Goal: Task Accomplishment & Management: Use online tool/utility

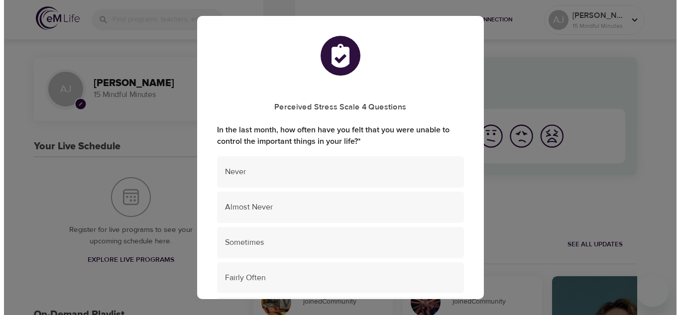
scroll to position [50, 0]
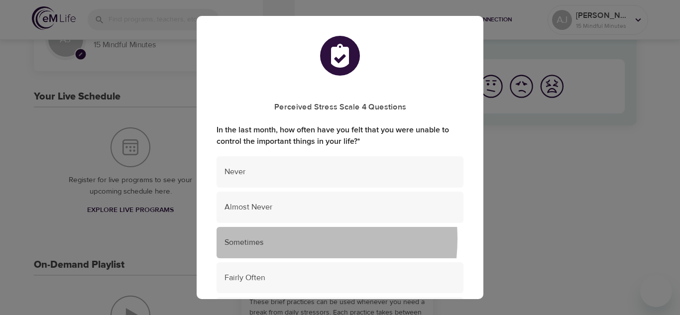
click at [273, 239] on span "Sometimes" at bounding box center [339, 242] width 231 height 11
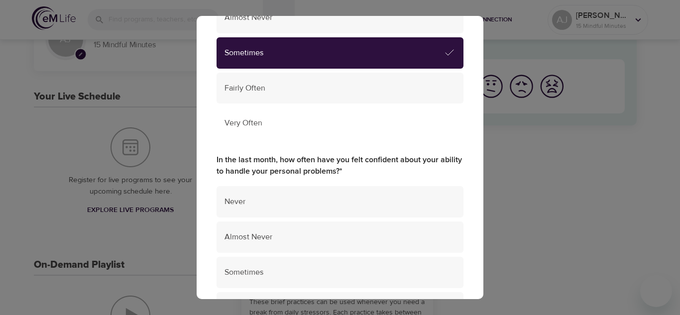
scroll to position [249, 0]
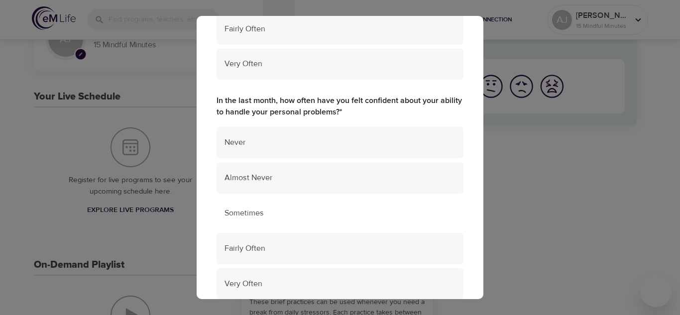
click at [263, 215] on span "Sometimes" at bounding box center [339, 212] width 231 height 11
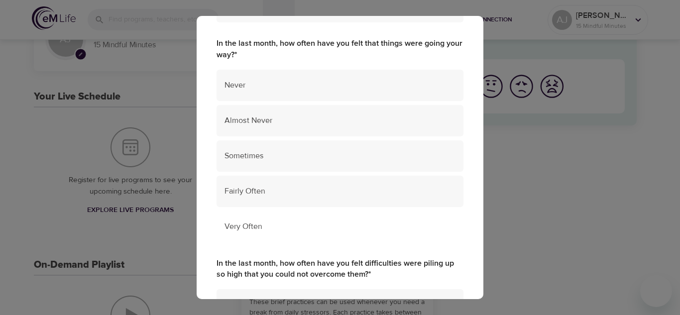
scroll to position [547, 0]
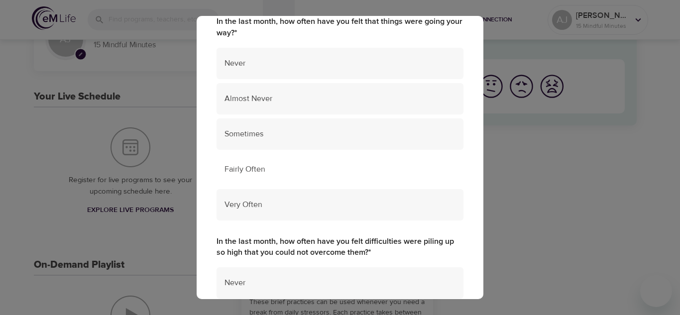
click at [269, 170] on span "Fairly Often" at bounding box center [339, 169] width 231 height 11
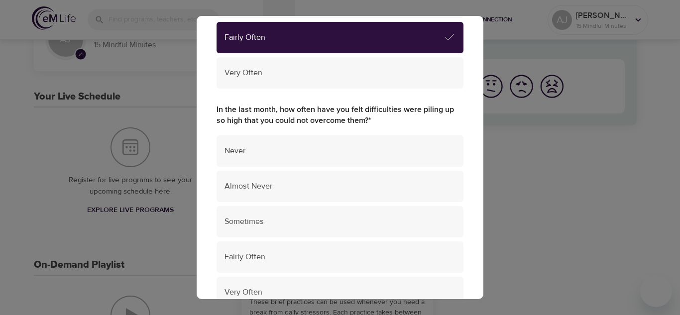
scroll to position [697, 0]
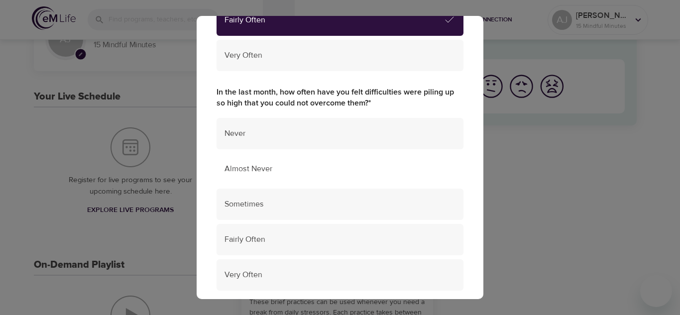
click at [289, 172] on span "Almost Never" at bounding box center [339, 168] width 231 height 11
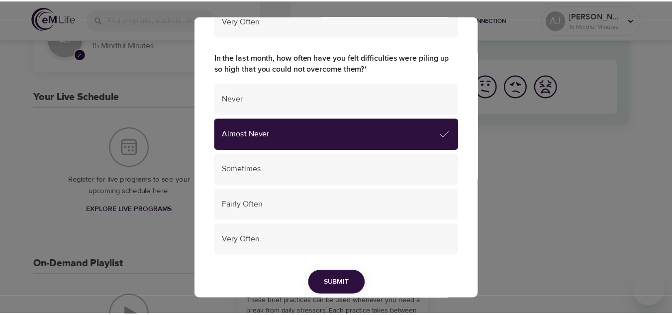
scroll to position [771, 0]
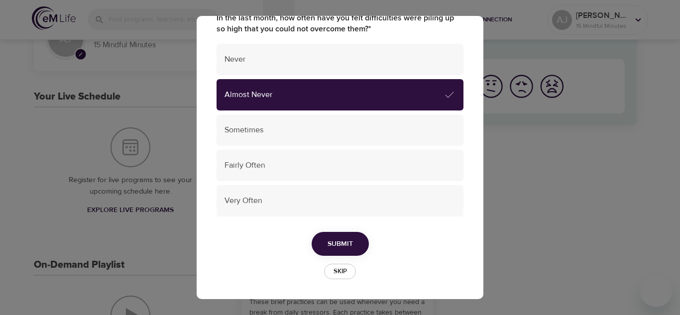
click at [346, 245] on span "Submit" at bounding box center [339, 244] width 25 height 12
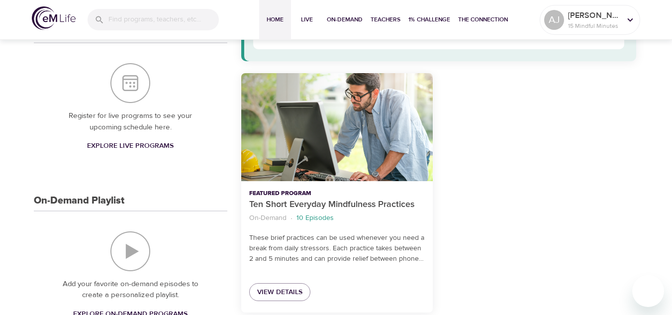
scroll to position [100, 0]
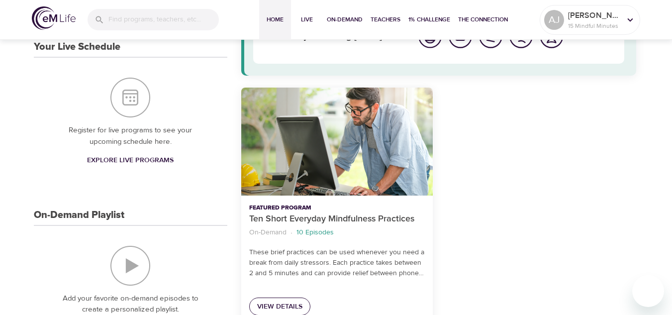
click at [283, 303] on span "View Details" at bounding box center [279, 307] width 45 height 12
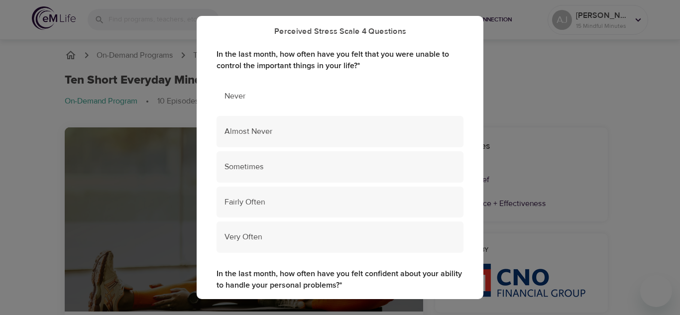
scroll to position [100, 0]
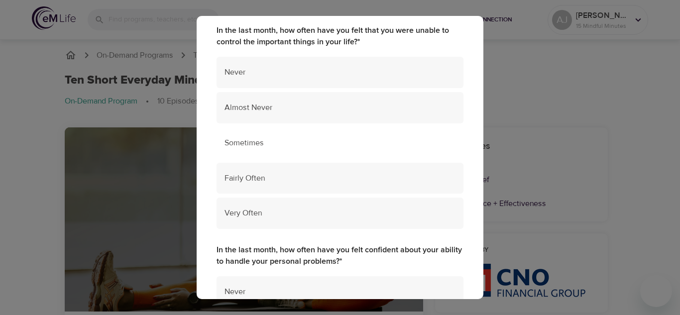
click at [329, 151] on div "Sometimes" at bounding box center [339, 142] width 247 height 31
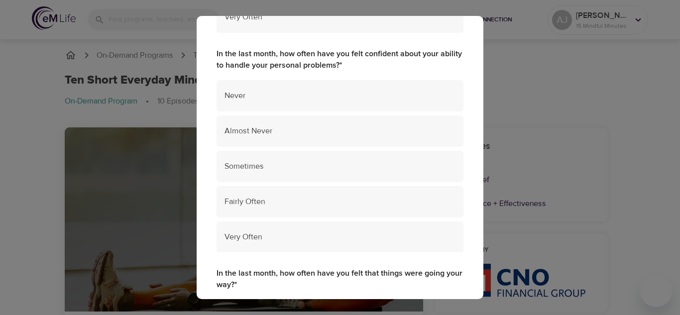
scroll to position [299, 0]
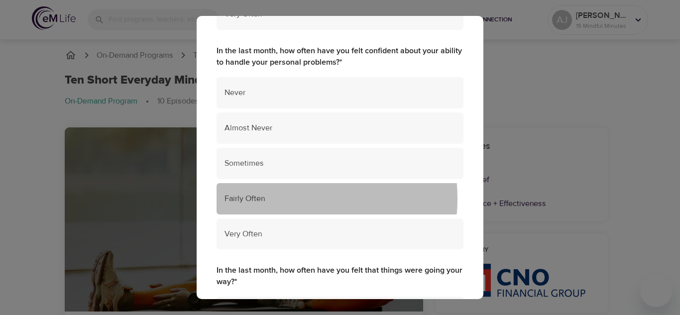
click at [279, 199] on span "Fairly Often" at bounding box center [339, 198] width 231 height 11
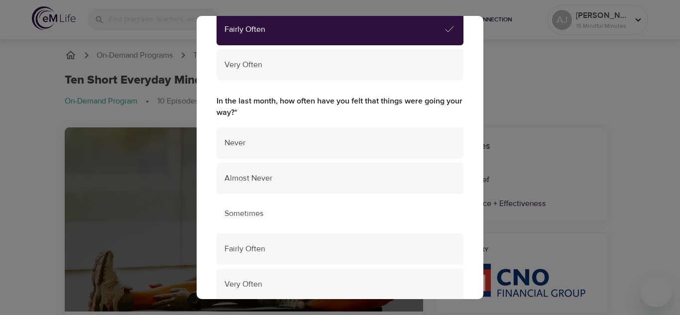
scroll to position [498, 0]
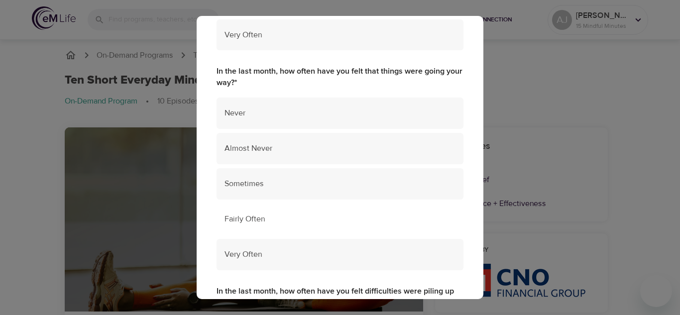
click at [304, 217] on span "Fairly Often" at bounding box center [339, 218] width 231 height 11
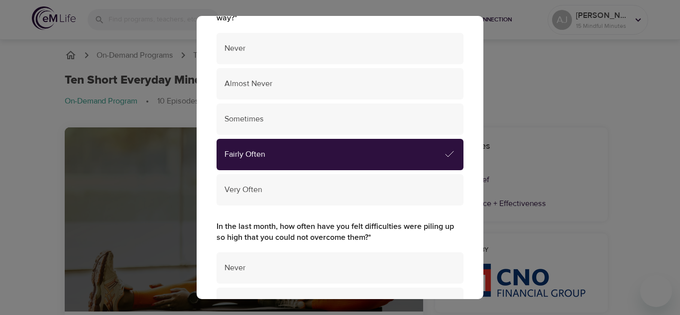
scroll to position [697, 0]
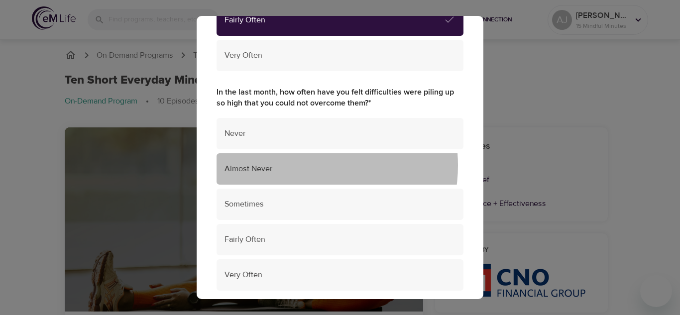
click at [300, 165] on span "Almost Never" at bounding box center [339, 168] width 231 height 11
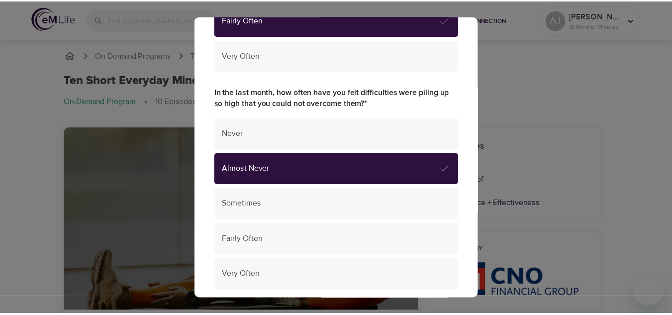
scroll to position [771, 0]
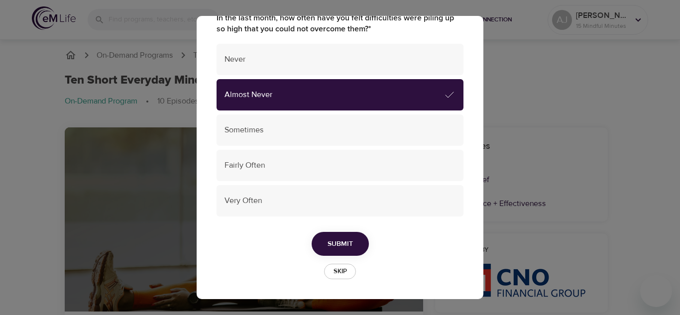
click at [332, 241] on span "Submit" at bounding box center [339, 244] width 25 height 12
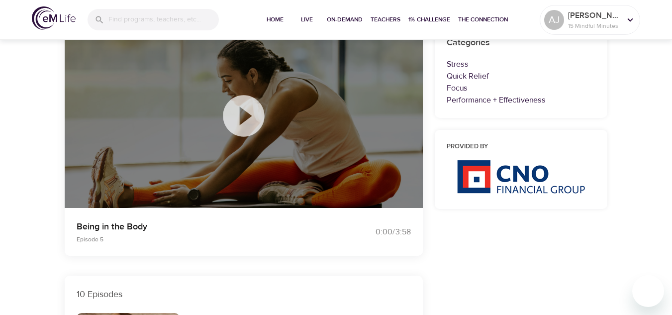
scroll to position [100, 0]
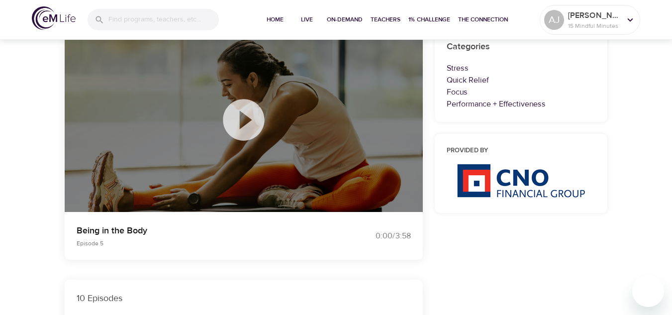
click at [227, 152] on div at bounding box center [244, 120] width 50 height 66
click at [244, 128] on icon at bounding box center [243, 119] width 41 height 41
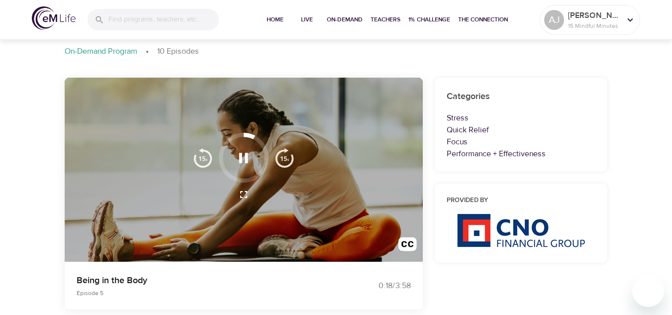
scroll to position [0, 0]
